Goal: Find specific page/section: Find specific page/section

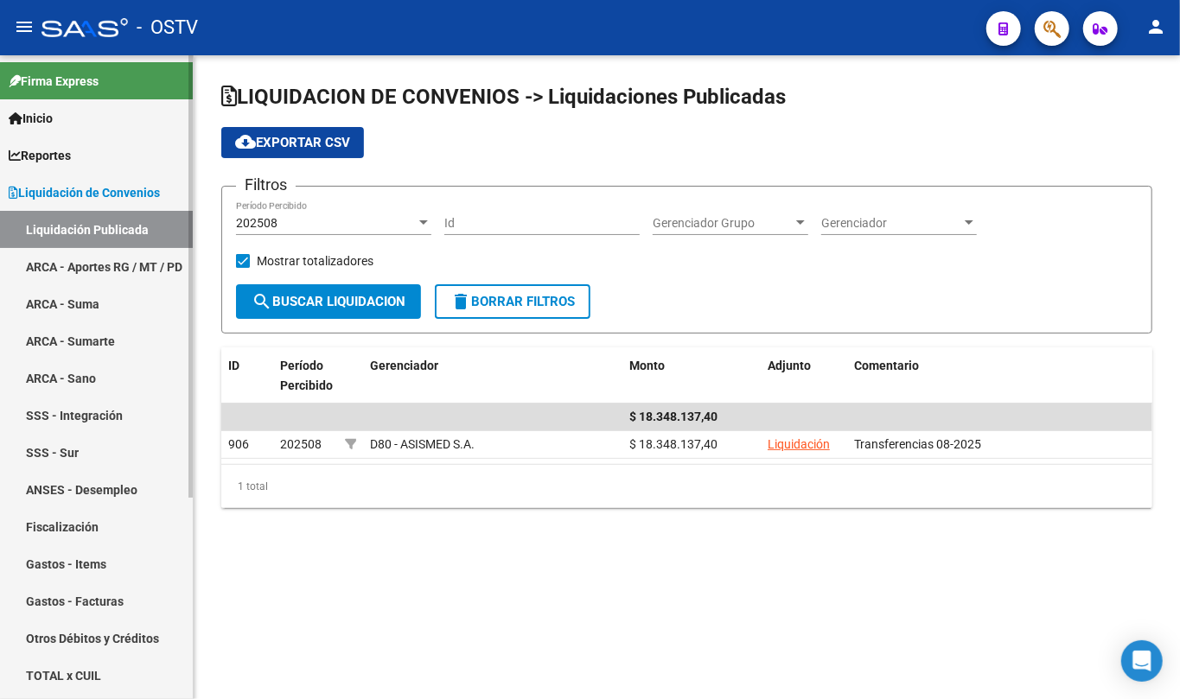
click at [132, 185] on span "Liquidación de Convenios" at bounding box center [84, 192] width 151 height 19
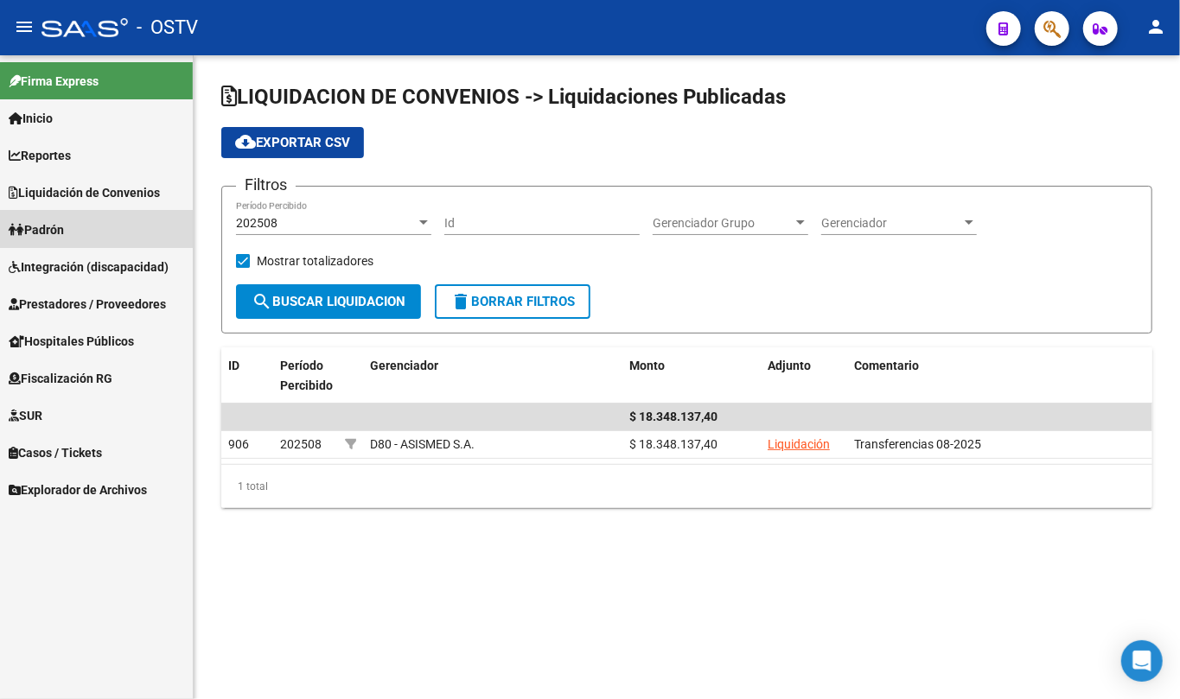
click at [87, 221] on link "Padrón" at bounding box center [96, 229] width 193 height 37
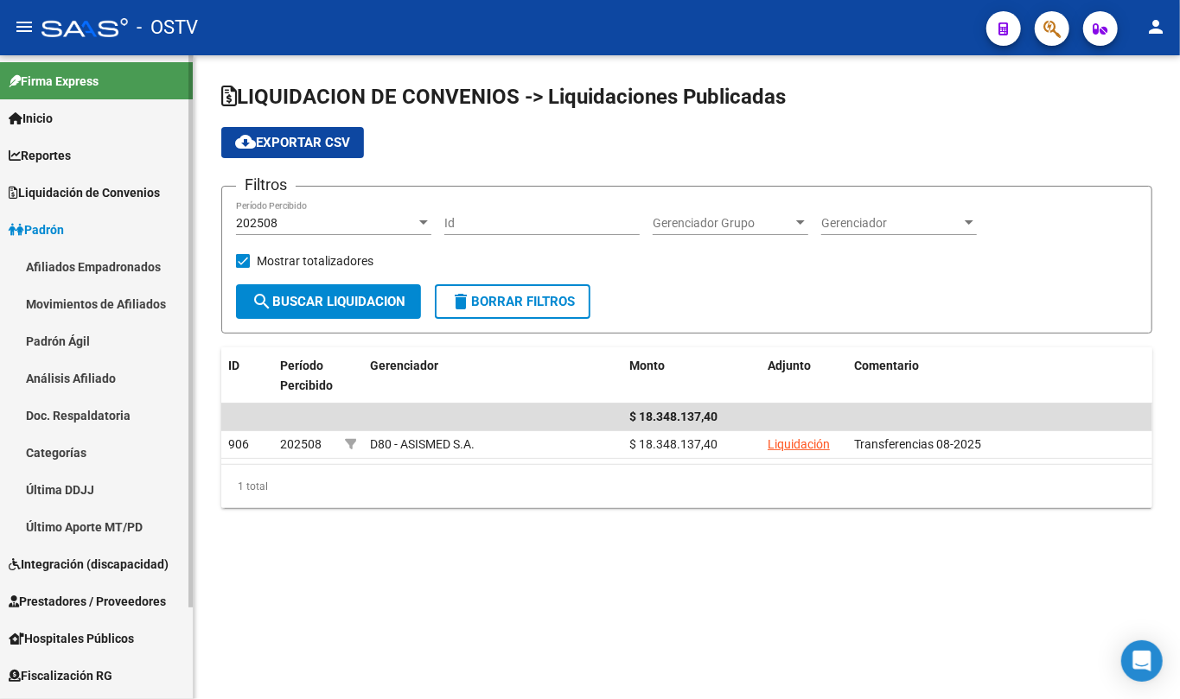
click at [78, 344] on link "Padrón Ágil" at bounding box center [96, 340] width 193 height 37
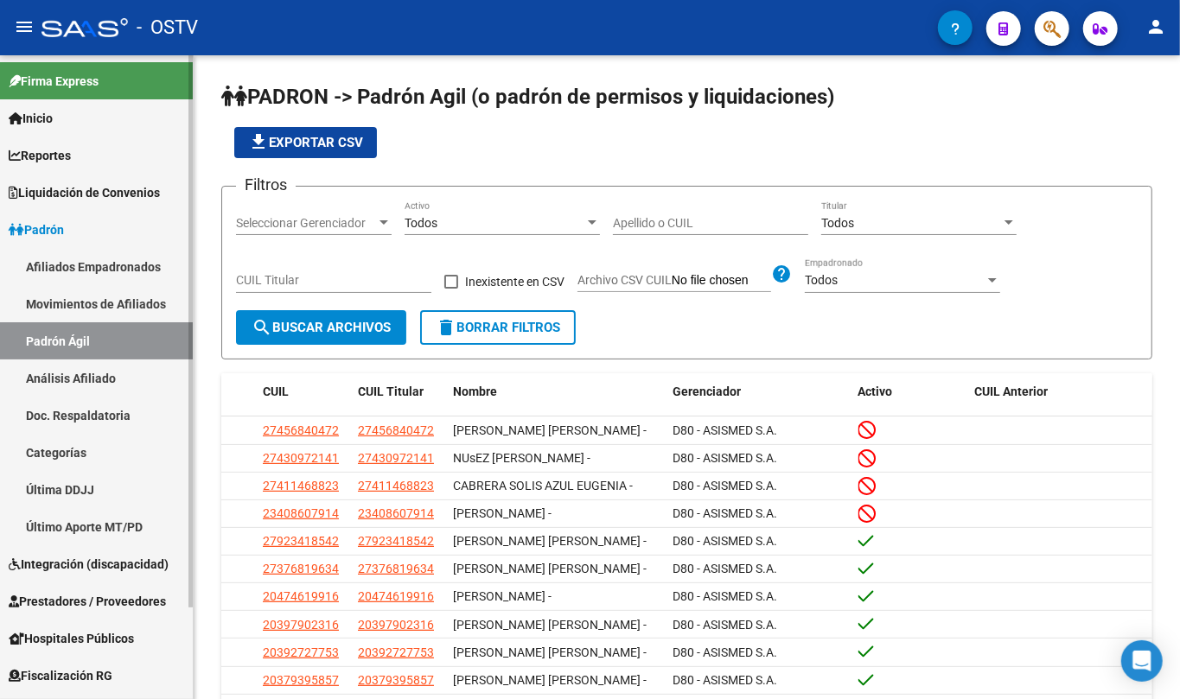
click at [61, 223] on span "Padrón" at bounding box center [36, 229] width 55 height 19
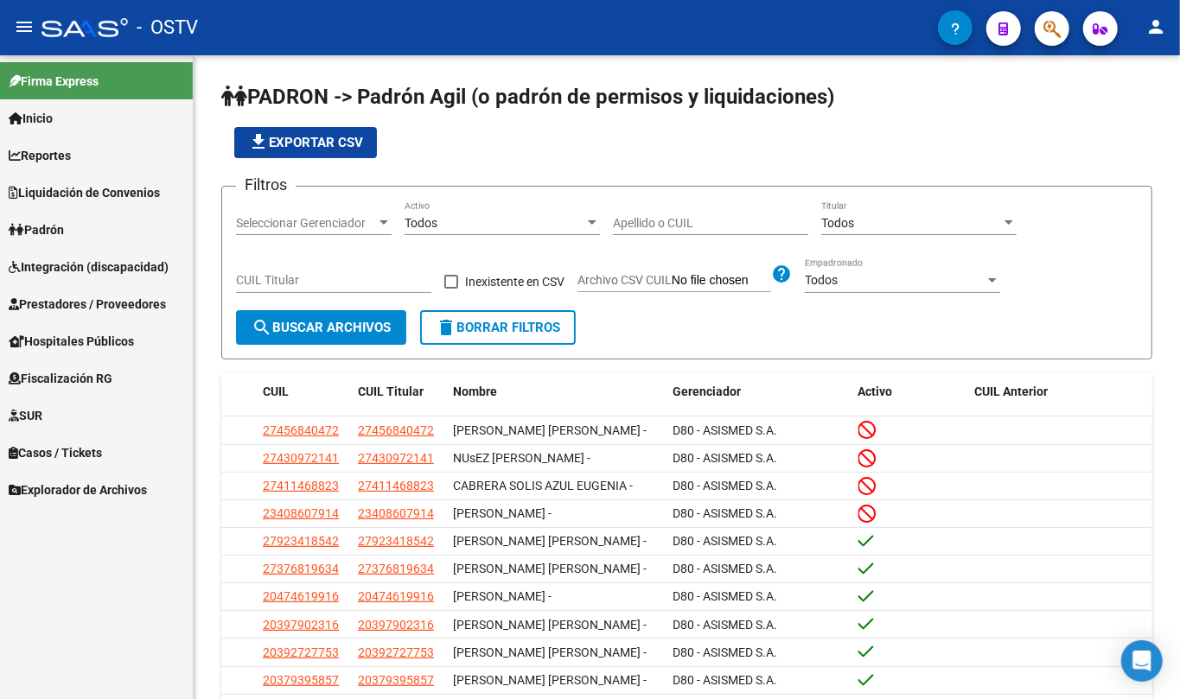
click at [105, 311] on span "Prestadores / Proveedores" at bounding box center [87, 304] width 157 height 19
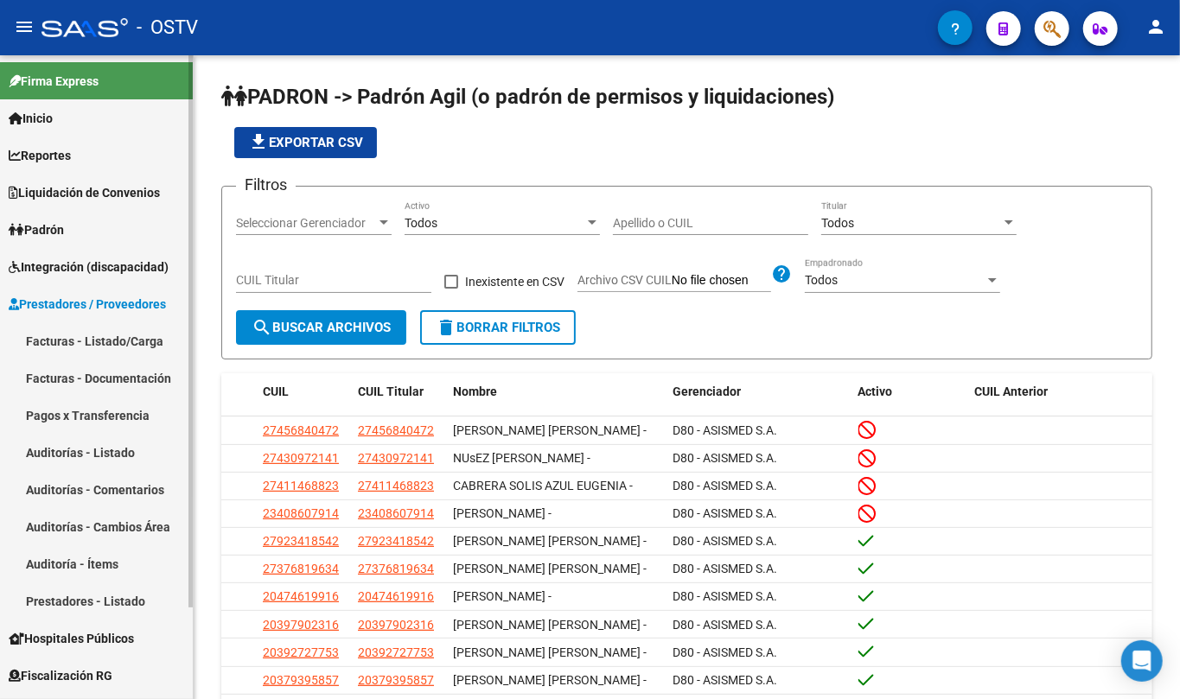
click at [102, 412] on link "Pagos x Transferencia" at bounding box center [96, 415] width 193 height 37
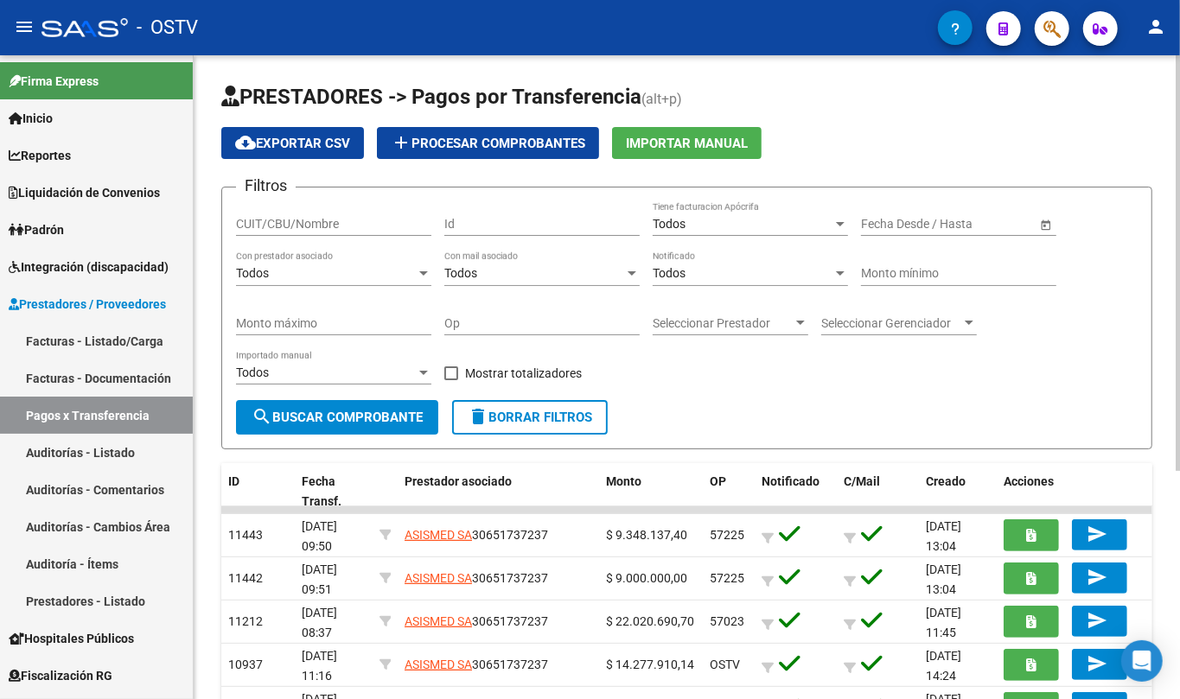
scroll to position [115, 0]
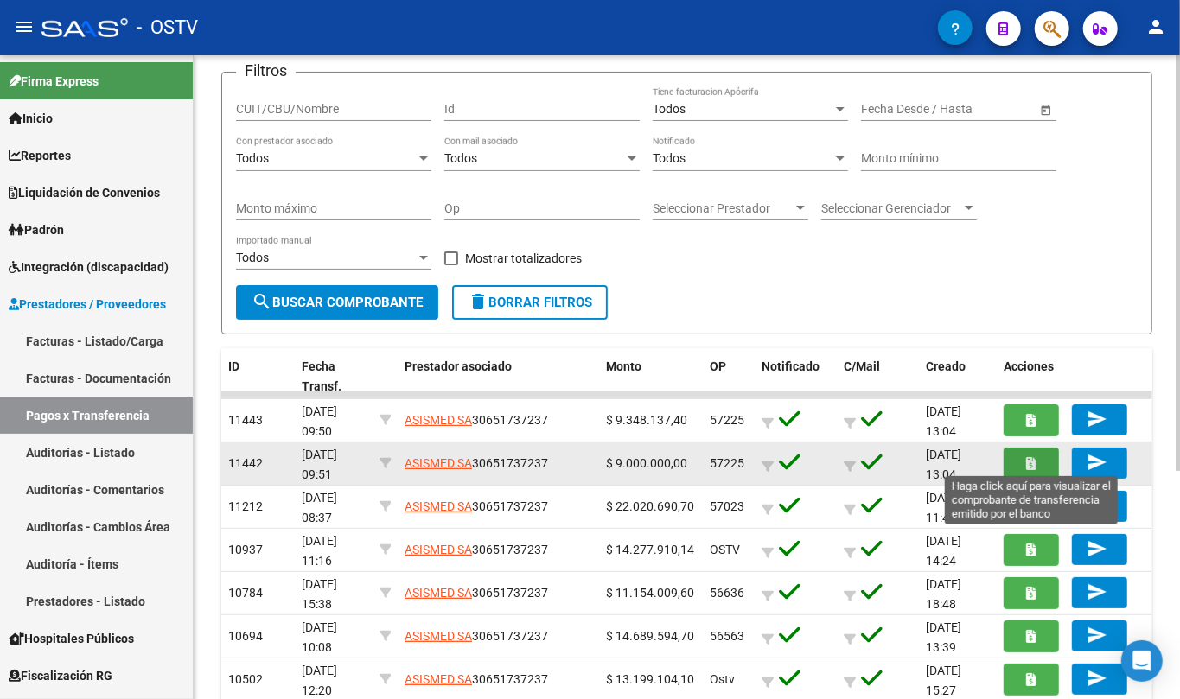
click at [1025, 460] on button "button" at bounding box center [1031, 464] width 55 height 32
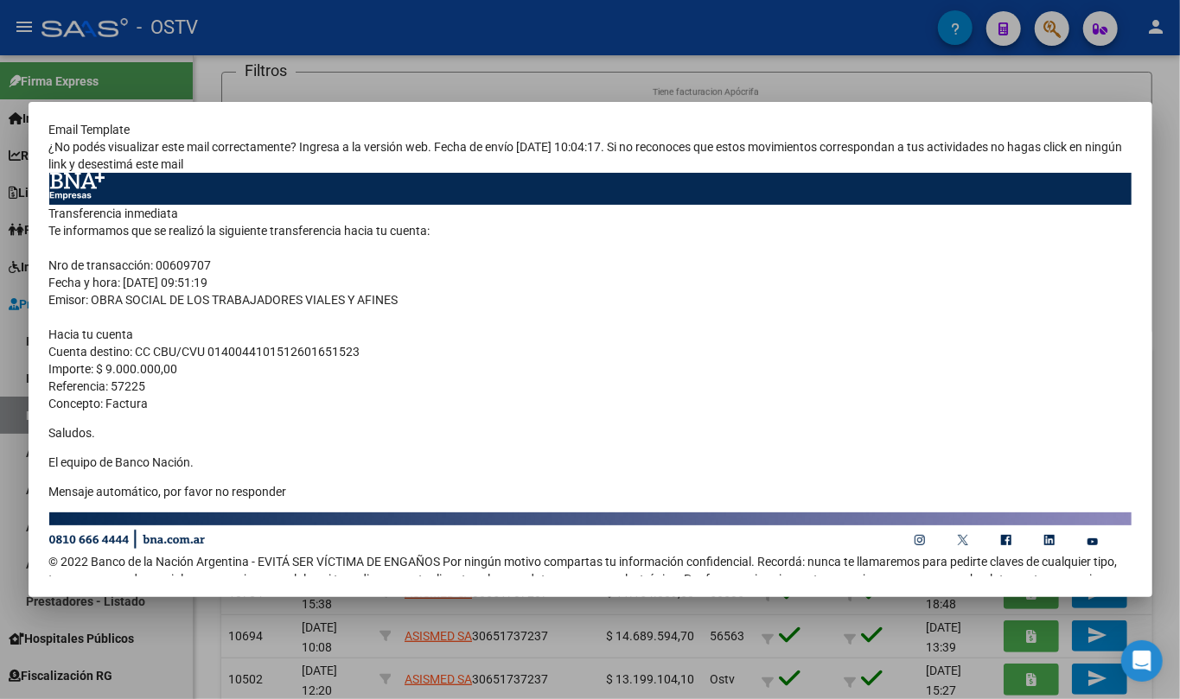
scroll to position [0, 0]
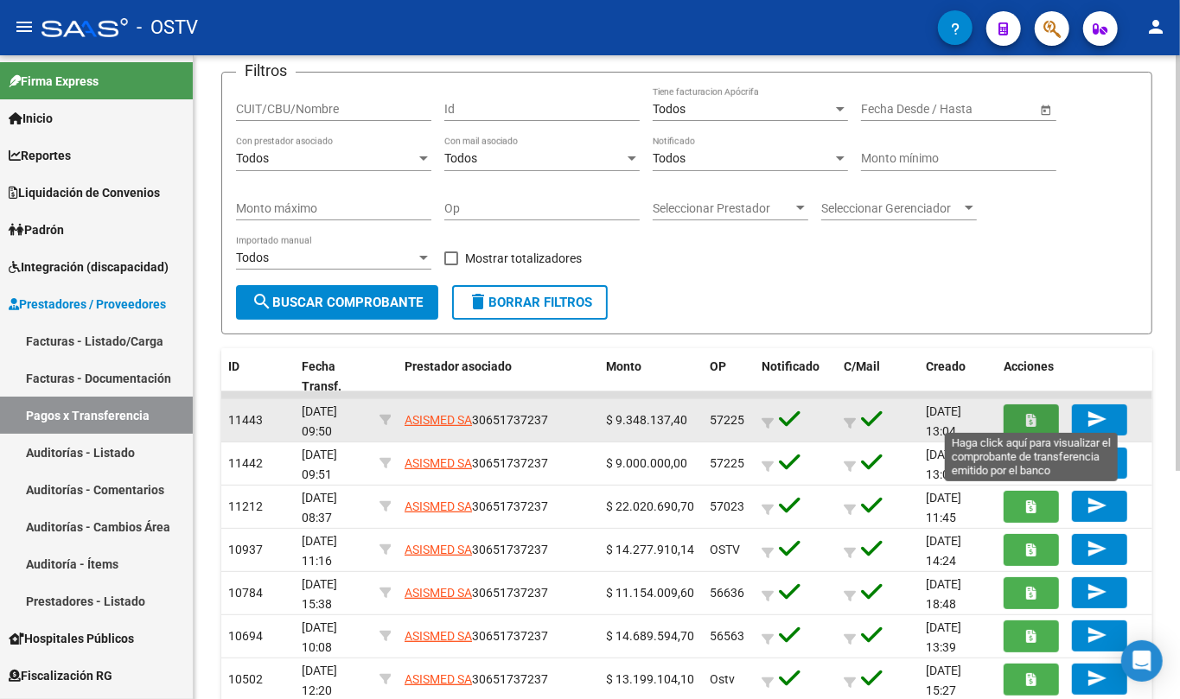
click at [1041, 426] on button "button" at bounding box center [1031, 421] width 55 height 32
